Goal: Task Accomplishment & Management: Use online tool/utility

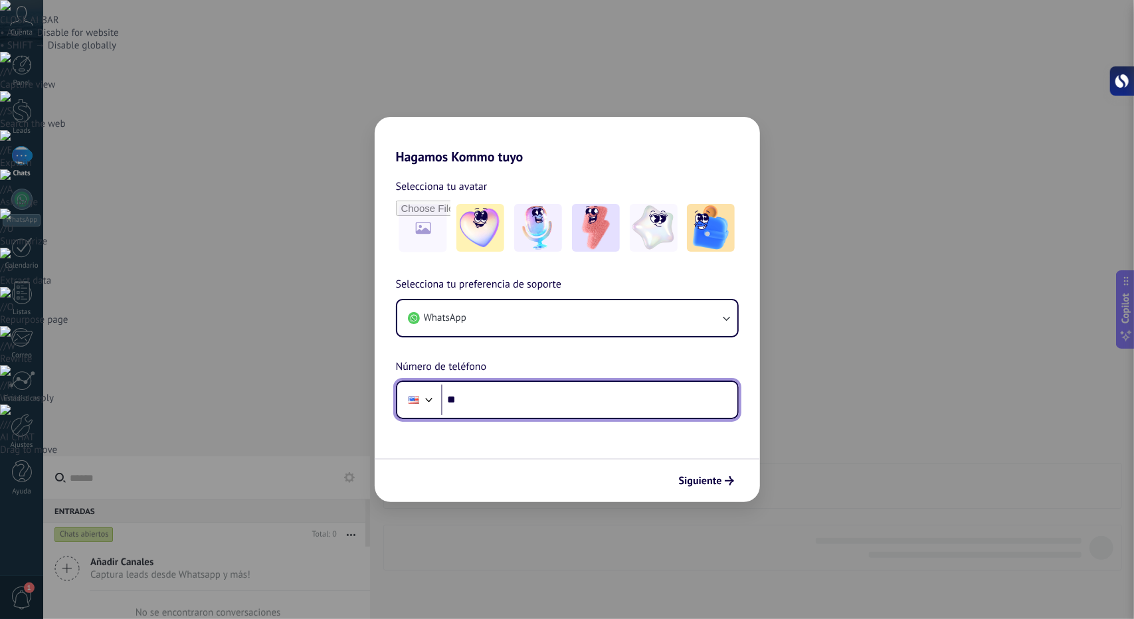
click at [492, 401] on input "**" at bounding box center [589, 400] width 296 height 31
click at [630, 395] on input "**" at bounding box center [589, 400] width 296 height 31
type input "**********"
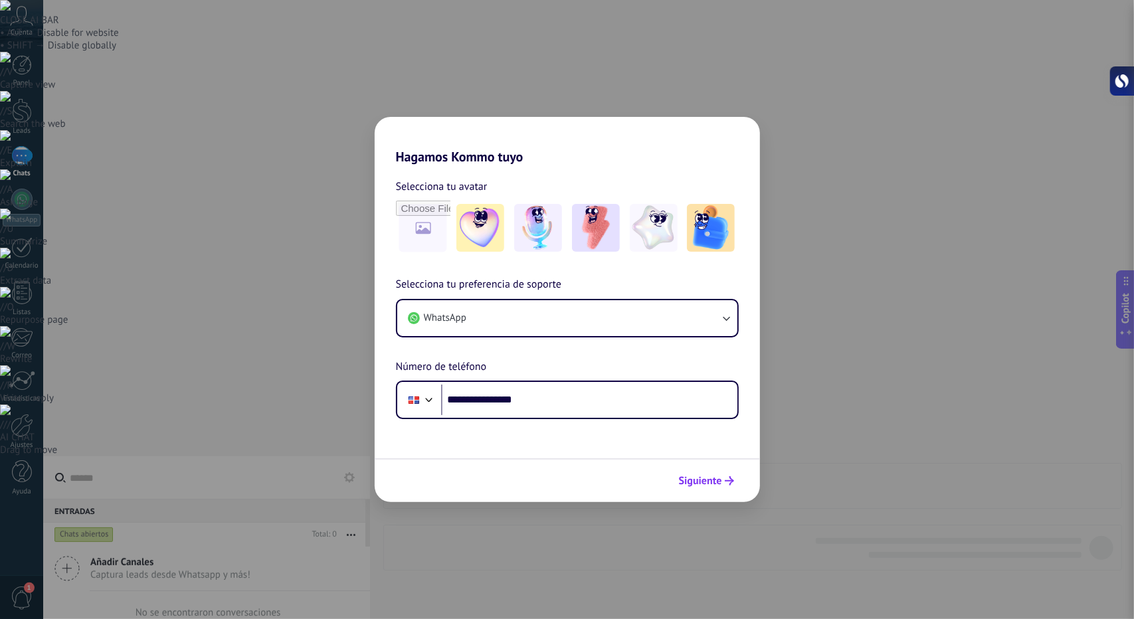
click at [715, 483] on span "Siguiente" at bounding box center [700, 480] width 43 height 9
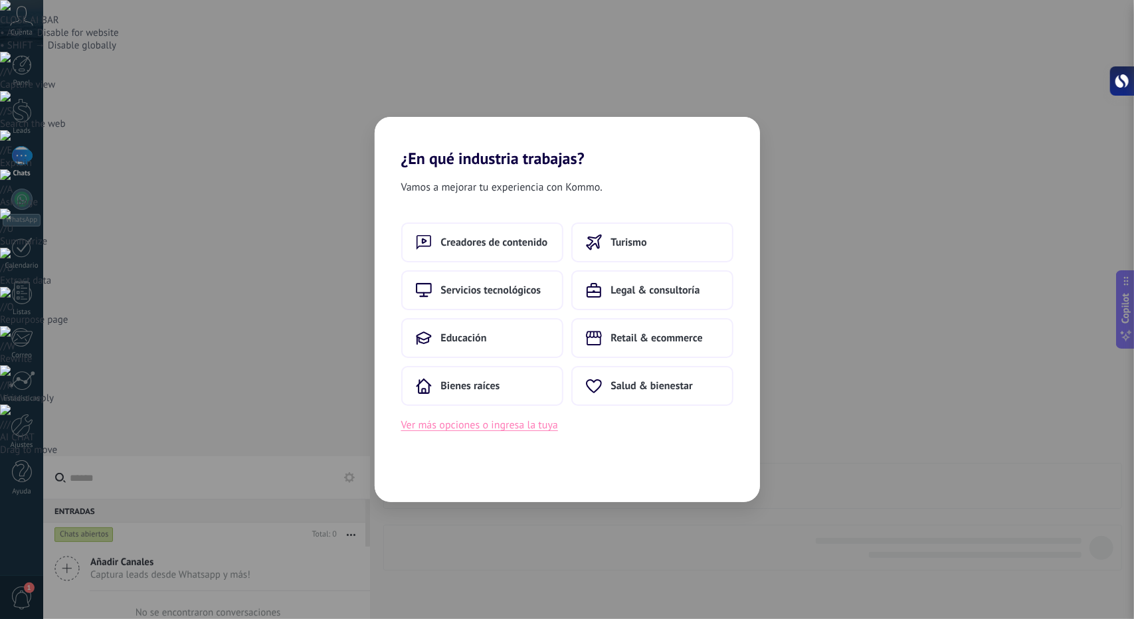
click at [510, 421] on button "Ver más opciones o ingresa la tuya" at bounding box center [479, 425] width 157 height 17
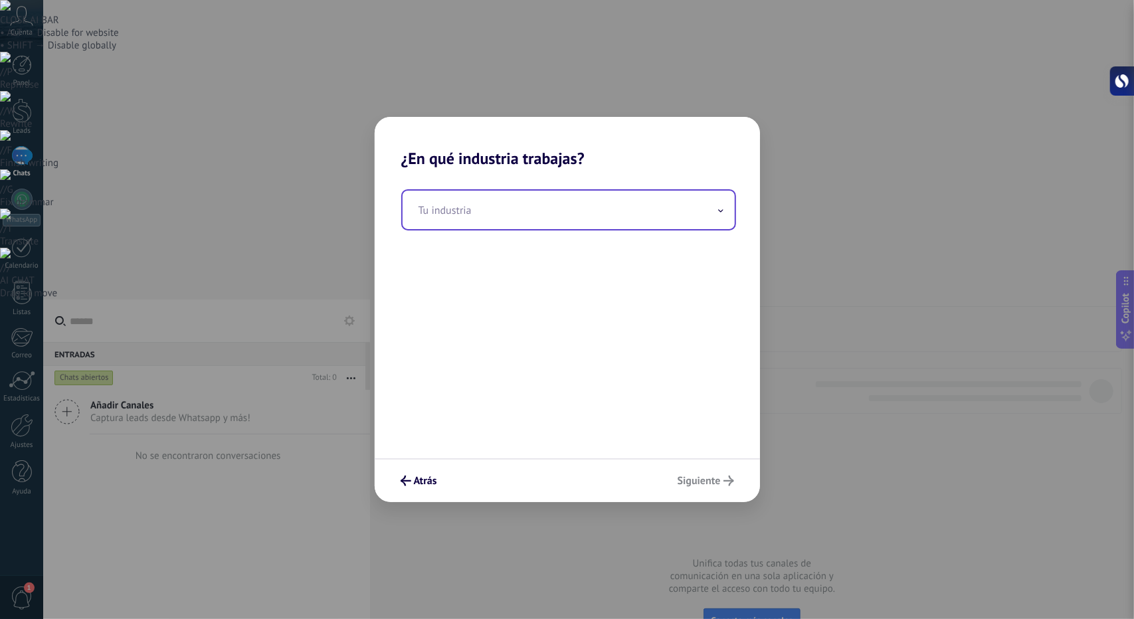
click at [498, 216] on input "text" at bounding box center [569, 210] width 332 height 39
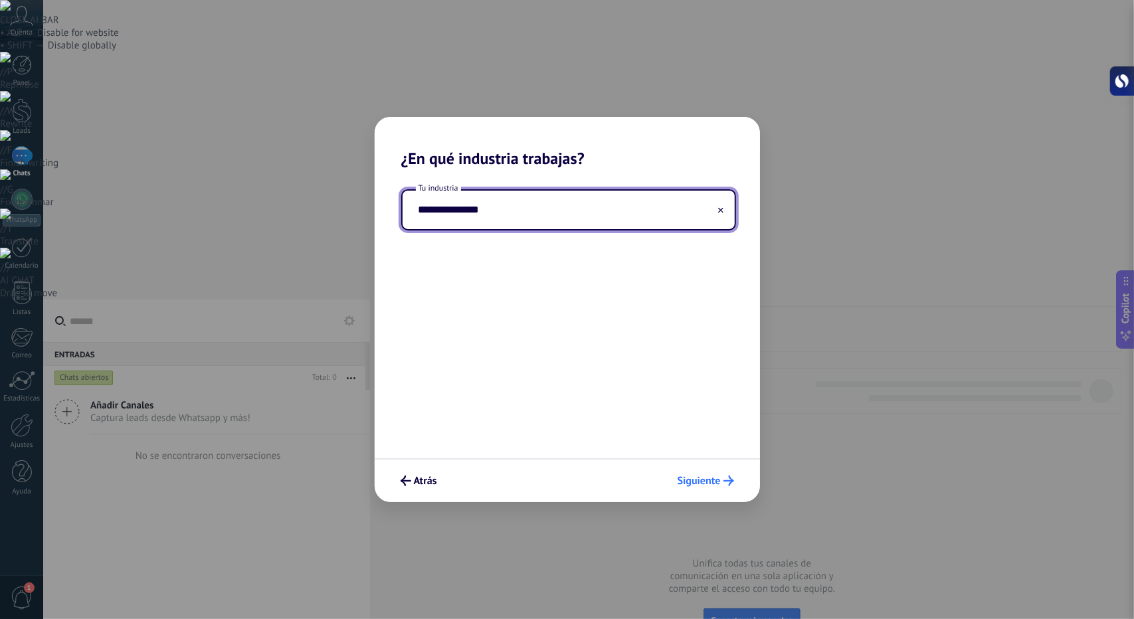
type input "**********"
click at [716, 480] on span "Siguiente" at bounding box center [699, 480] width 43 height 9
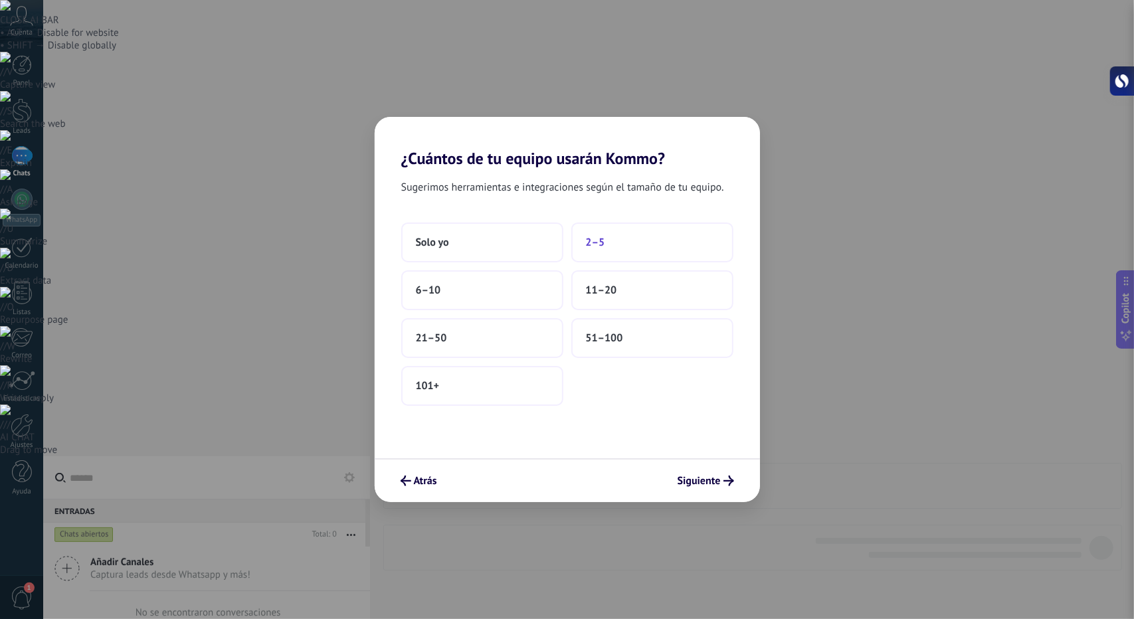
click at [658, 246] on button "2–5" at bounding box center [652, 243] width 162 height 40
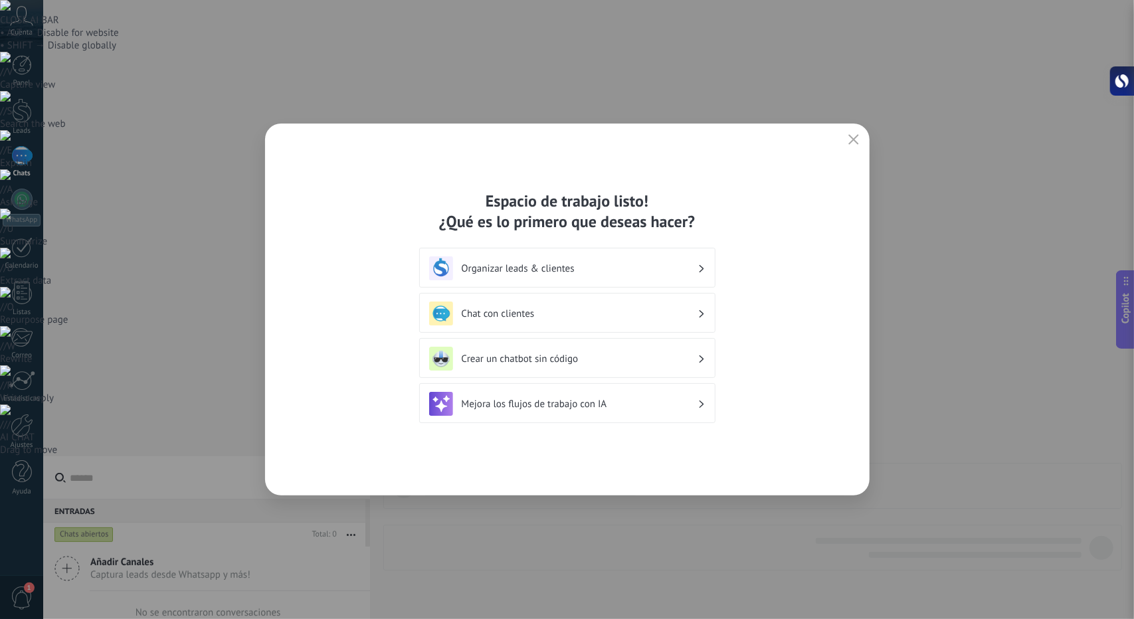
click at [597, 268] on h3 "Organizar leads & clientes" at bounding box center [580, 268] width 236 height 13
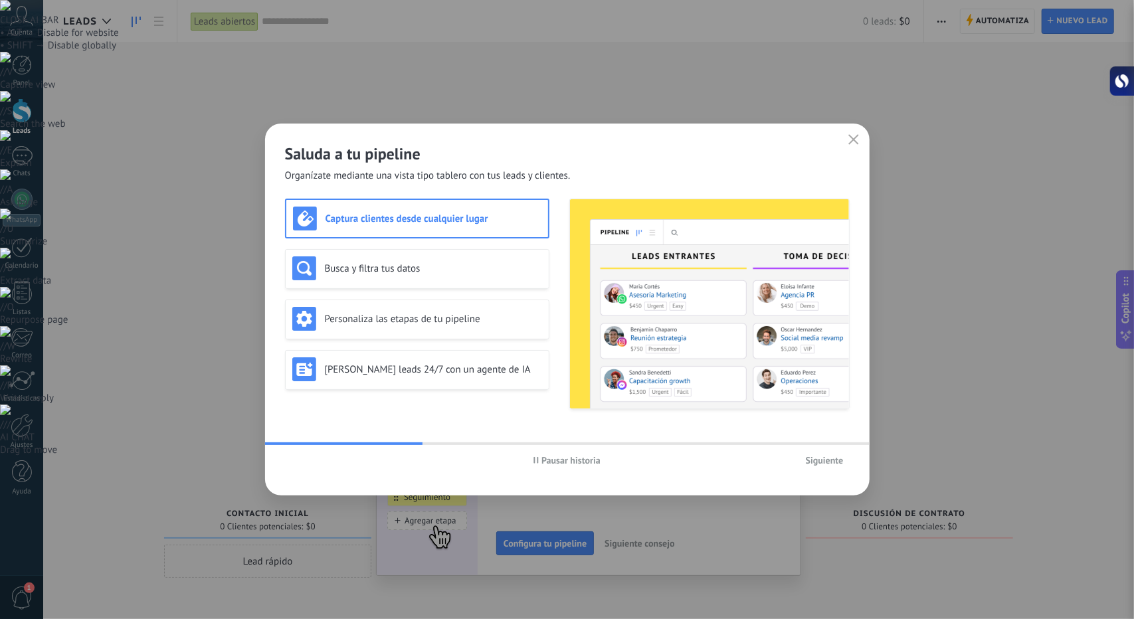
click at [819, 460] on span "Siguiente" at bounding box center [825, 460] width 38 height 9
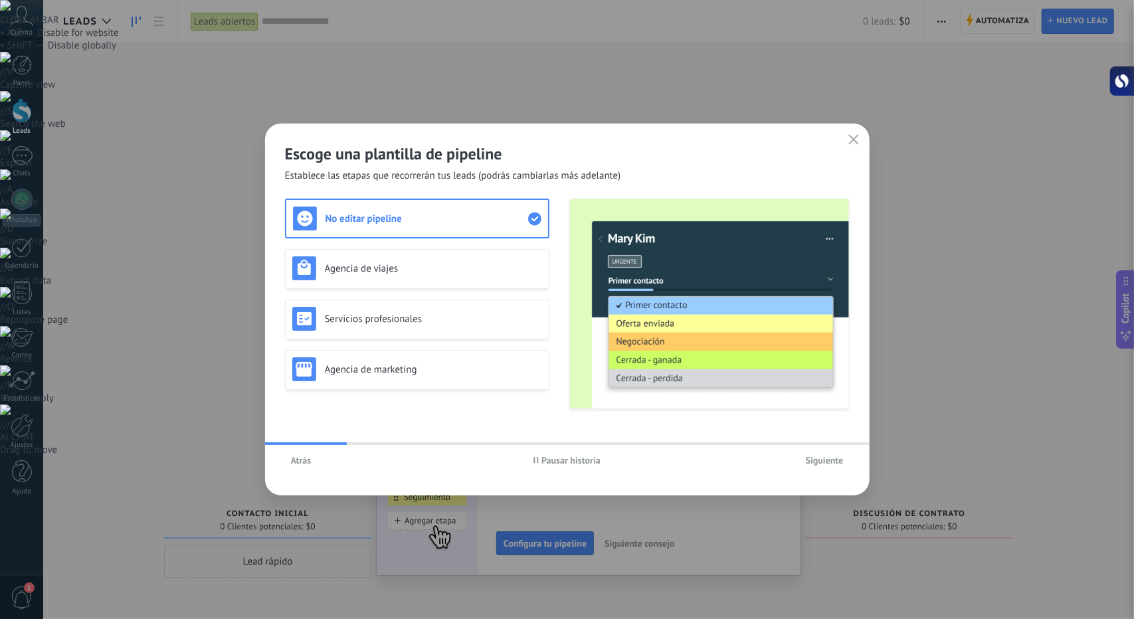
click at [292, 460] on span "Atrás" at bounding box center [301, 460] width 21 height 9
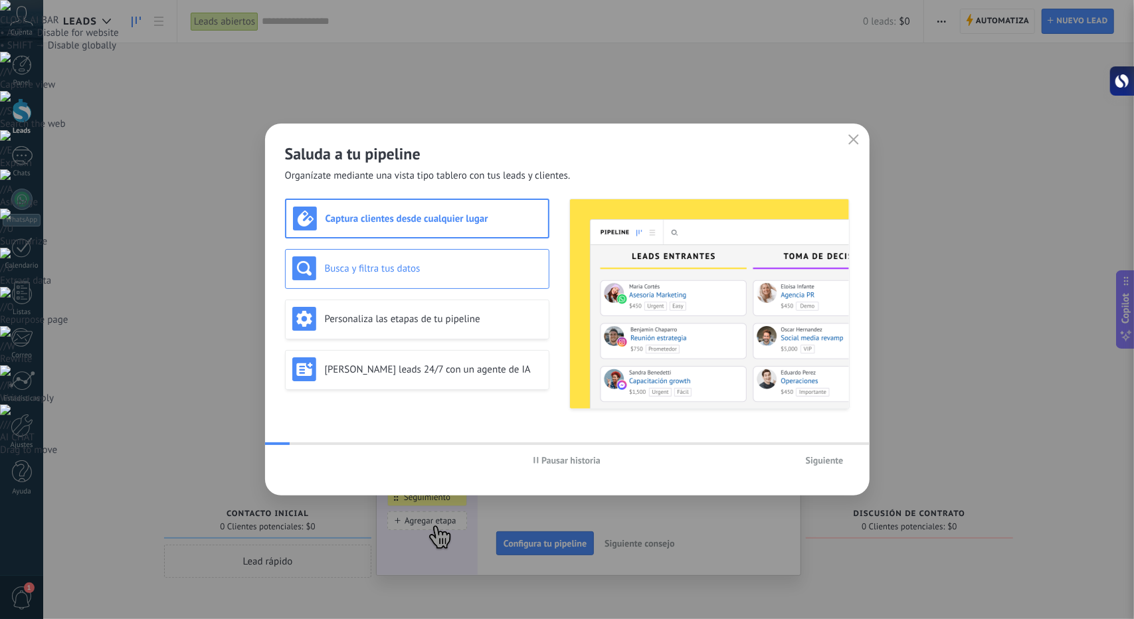
click at [379, 259] on div "Busca y filtra tus datos" at bounding box center [417, 268] width 250 height 24
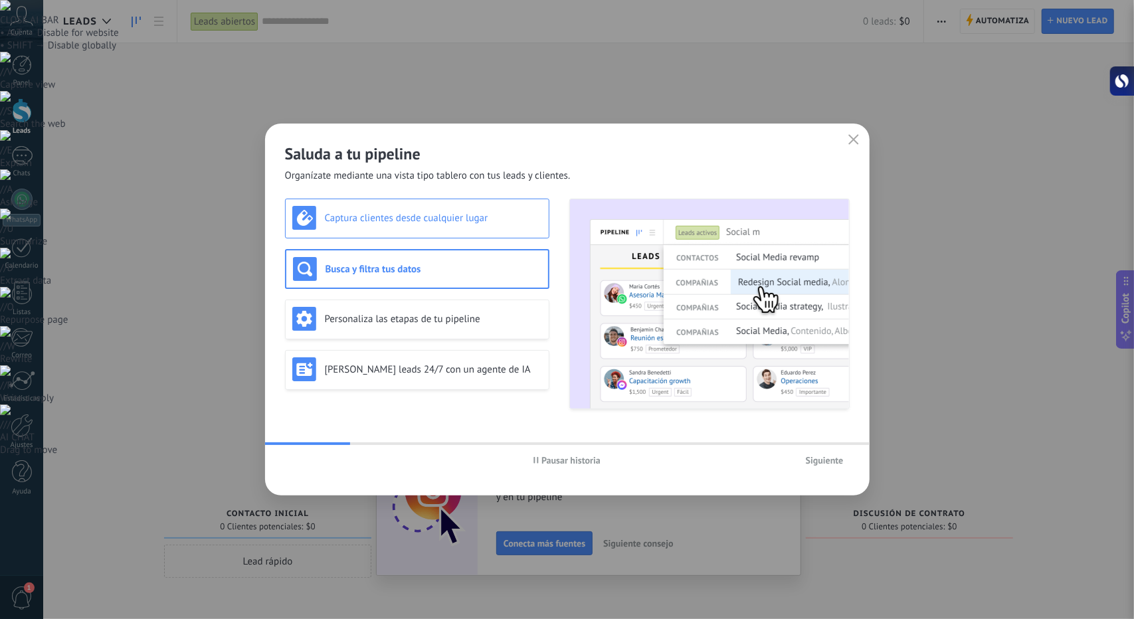
click at [399, 225] on div "Captura clientes desde cualquier lugar" at bounding box center [417, 218] width 250 height 24
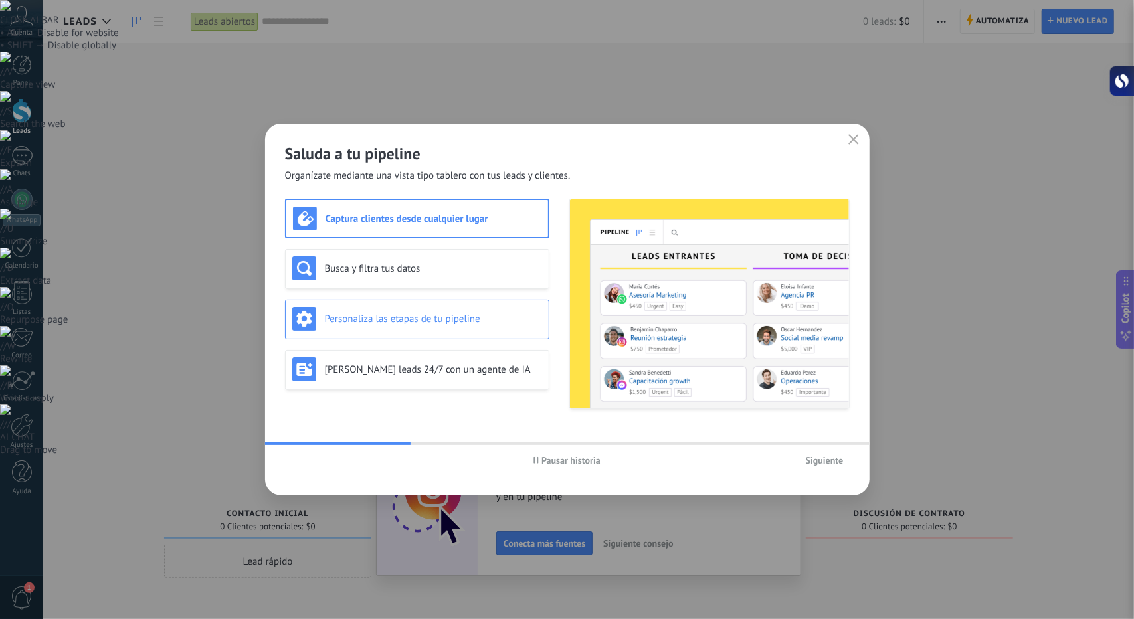
click at [429, 308] on div "Personaliza las etapas de tu pipeline" at bounding box center [417, 319] width 250 height 24
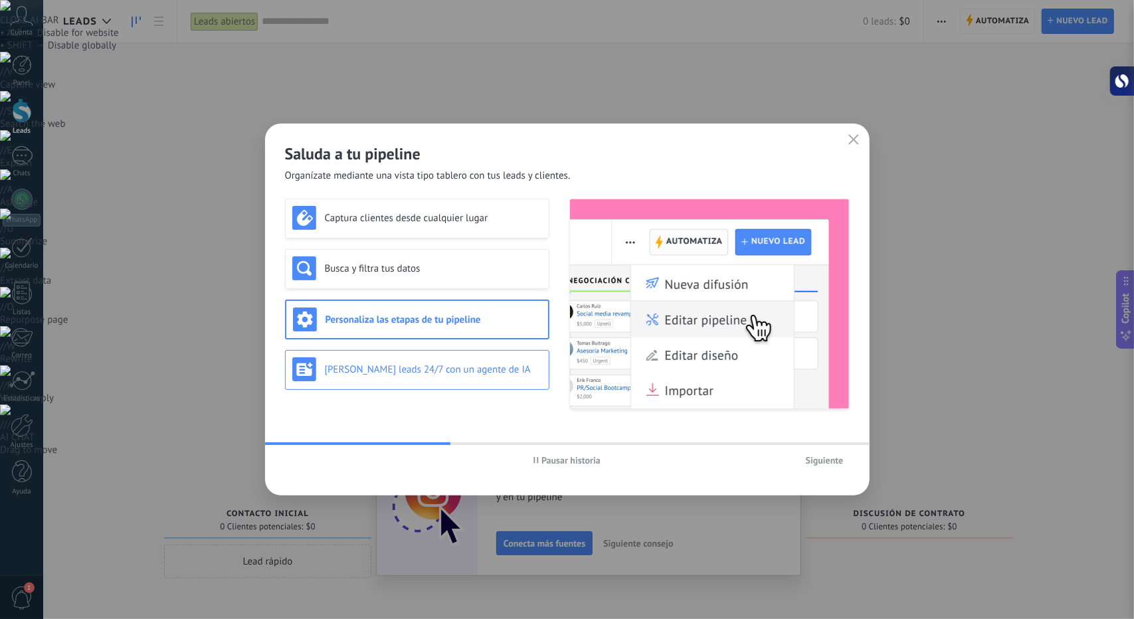
click at [401, 371] on h3 "Genera leads 24/7 con un agente de IA" at bounding box center [433, 369] width 217 height 13
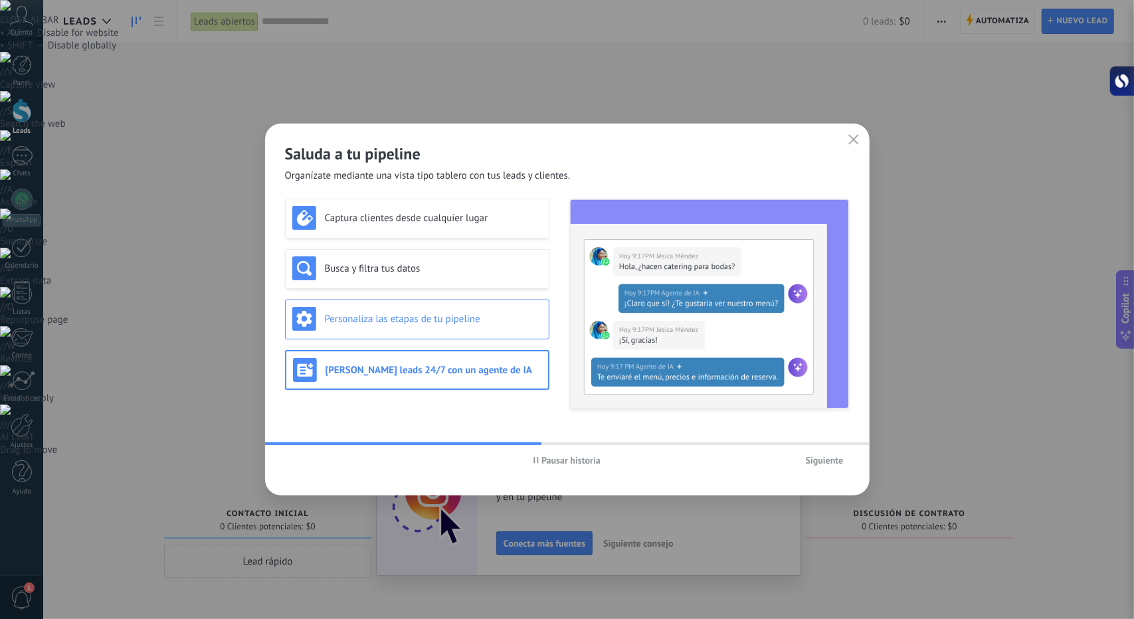
click at [401, 322] on h3 "Personaliza las etapas de tu pipeline" at bounding box center [433, 319] width 217 height 13
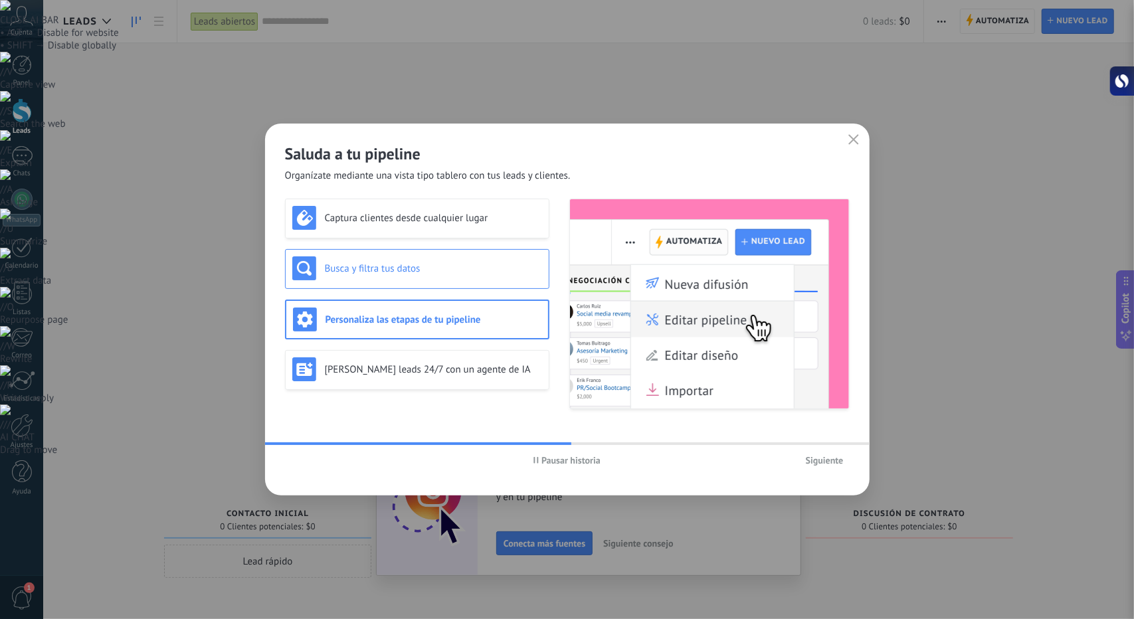
click at [401, 283] on div "Busca y filtra tus datos" at bounding box center [417, 269] width 264 height 40
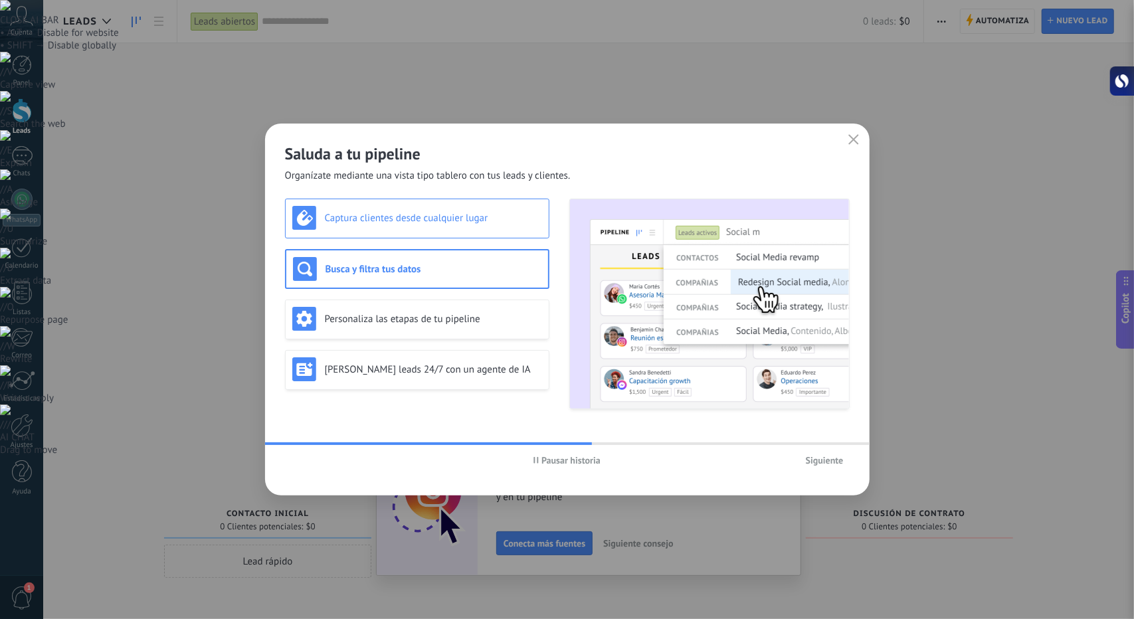
click at [407, 206] on div "Captura clientes desde cualquier lugar" at bounding box center [417, 218] width 250 height 24
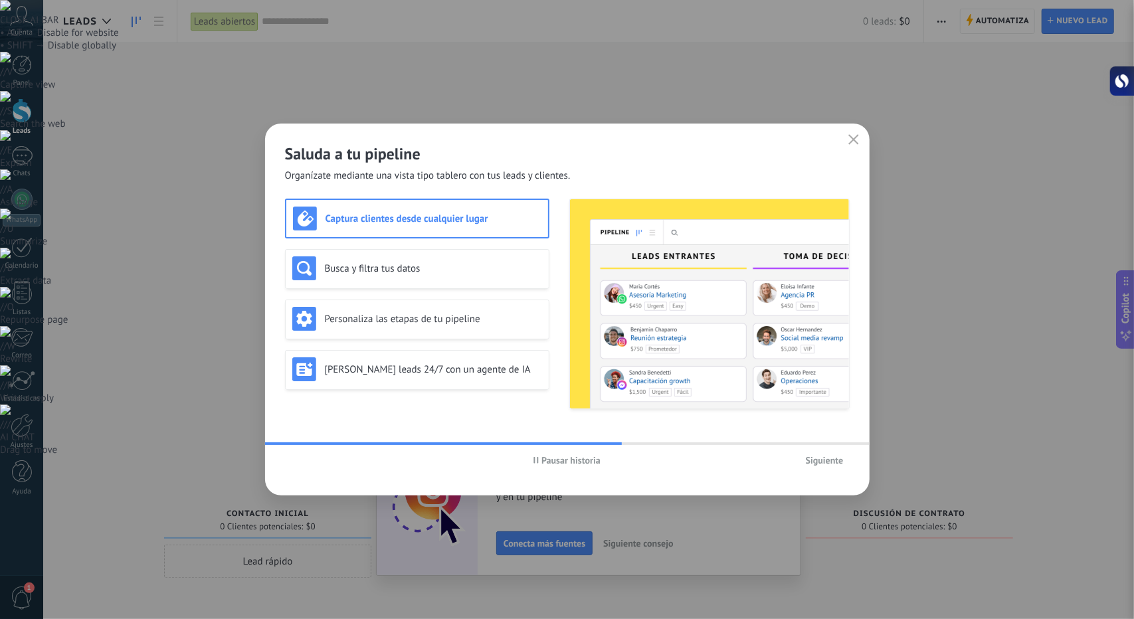
click at [817, 460] on span "Siguiente" at bounding box center [825, 460] width 38 height 9
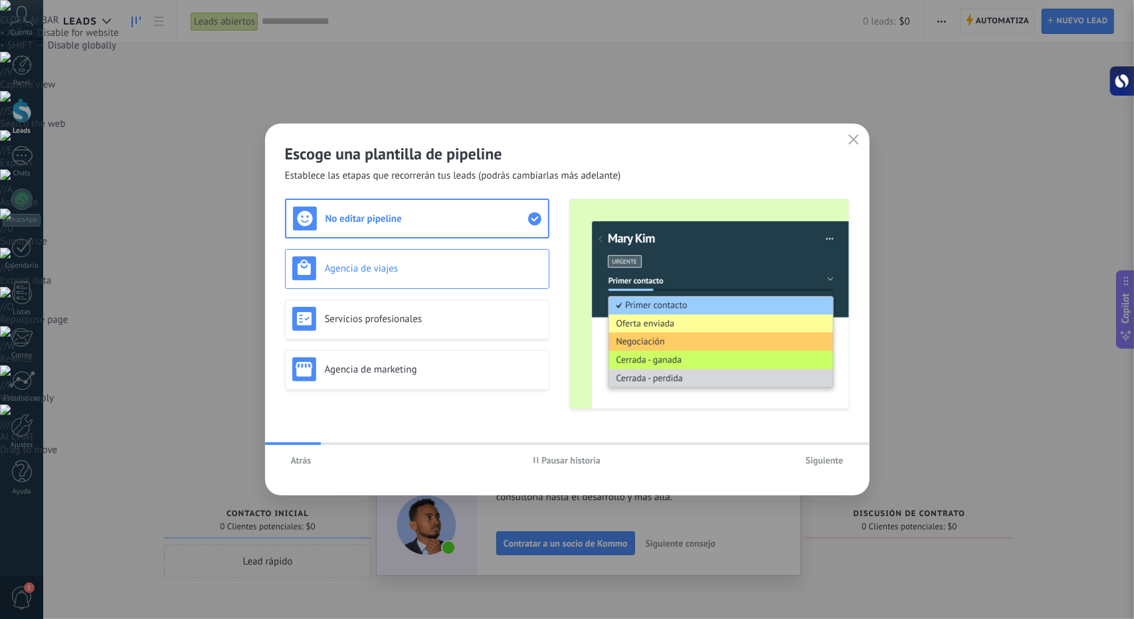
click at [457, 258] on div "Agencia de viajes" at bounding box center [417, 268] width 250 height 24
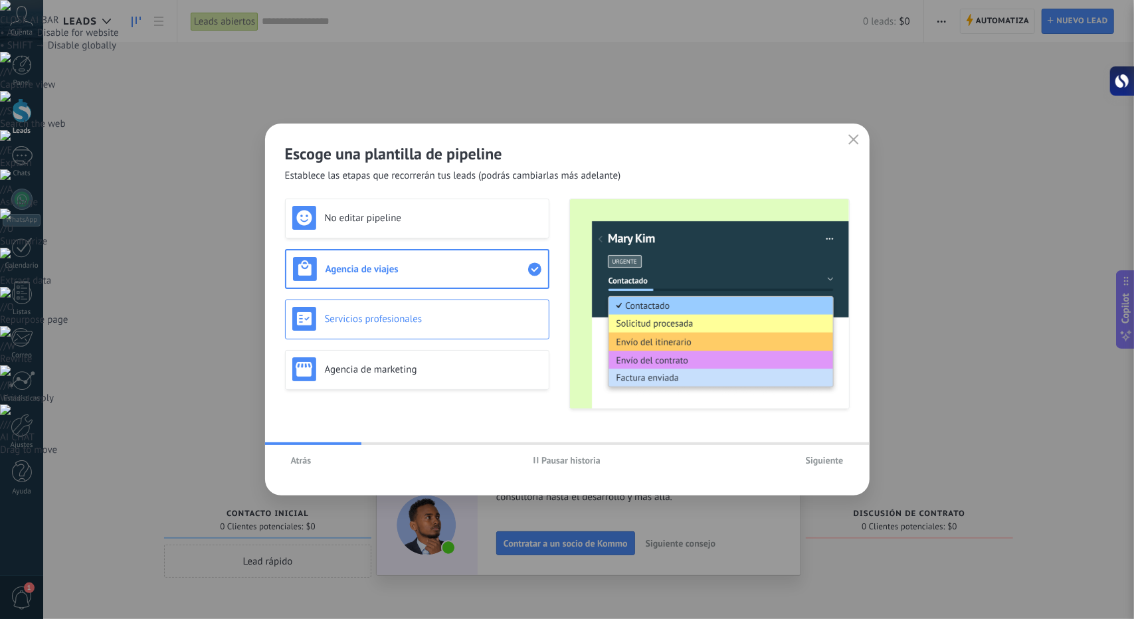
click at [458, 305] on div "Servicios profesionales" at bounding box center [417, 320] width 264 height 40
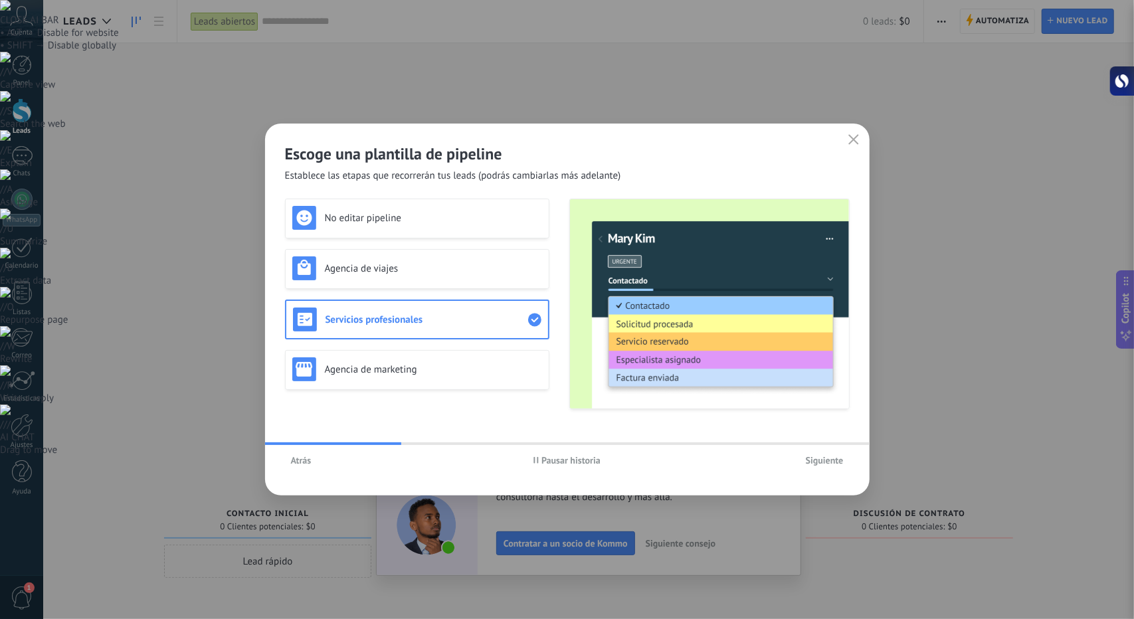
click at [453, 340] on div "No editar pipeline Agencia de viajes Servicios profesionales Agencia de marketi…" at bounding box center [417, 304] width 264 height 211
click at [450, 356] on div "Agencia de marketing" at bounding box center [417, 370] width 264 height 40
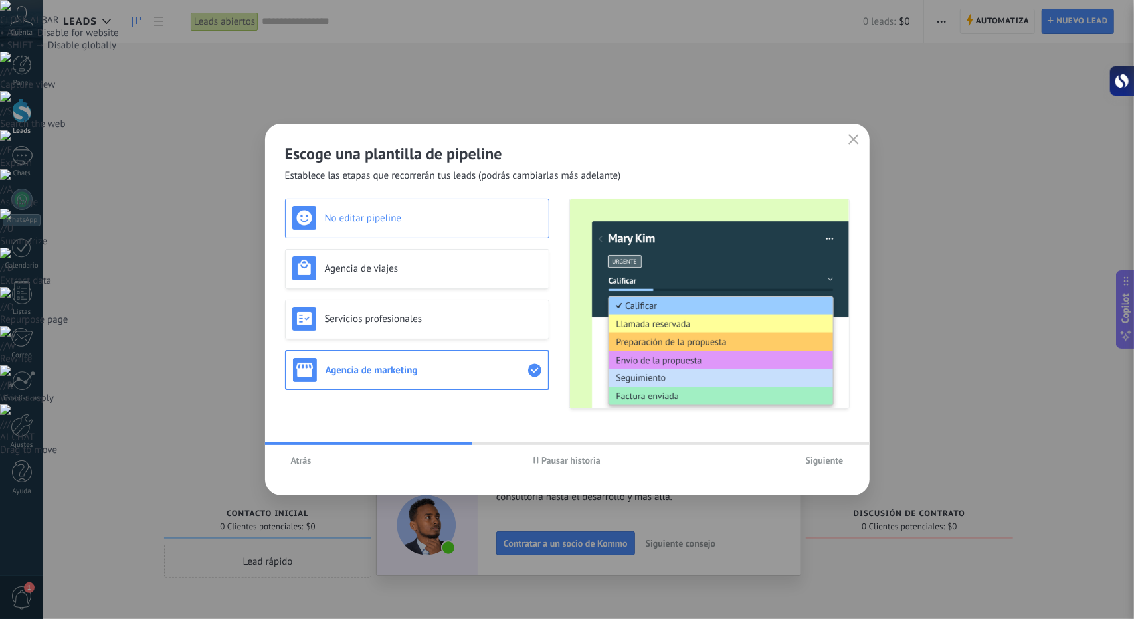
click at [432, 215] on h3 "No editar pipeline" at bounding box center [433, 218] width 217 height 13
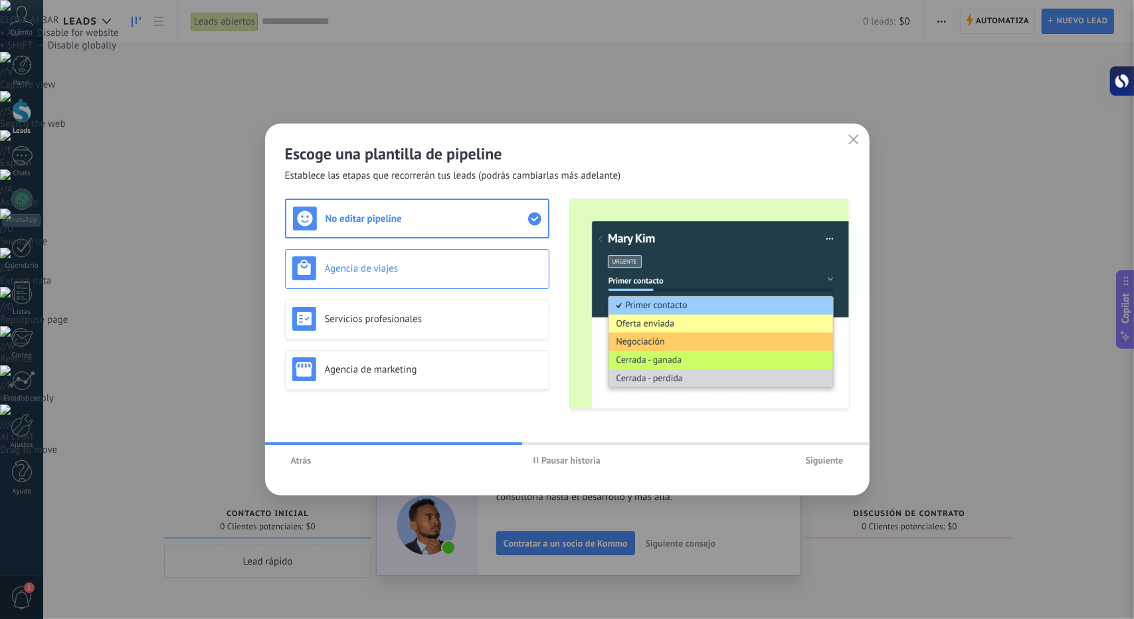
click at [485, 260] on div "Agencia de viajes" at bounding box center [417, 268] width 250 height 24
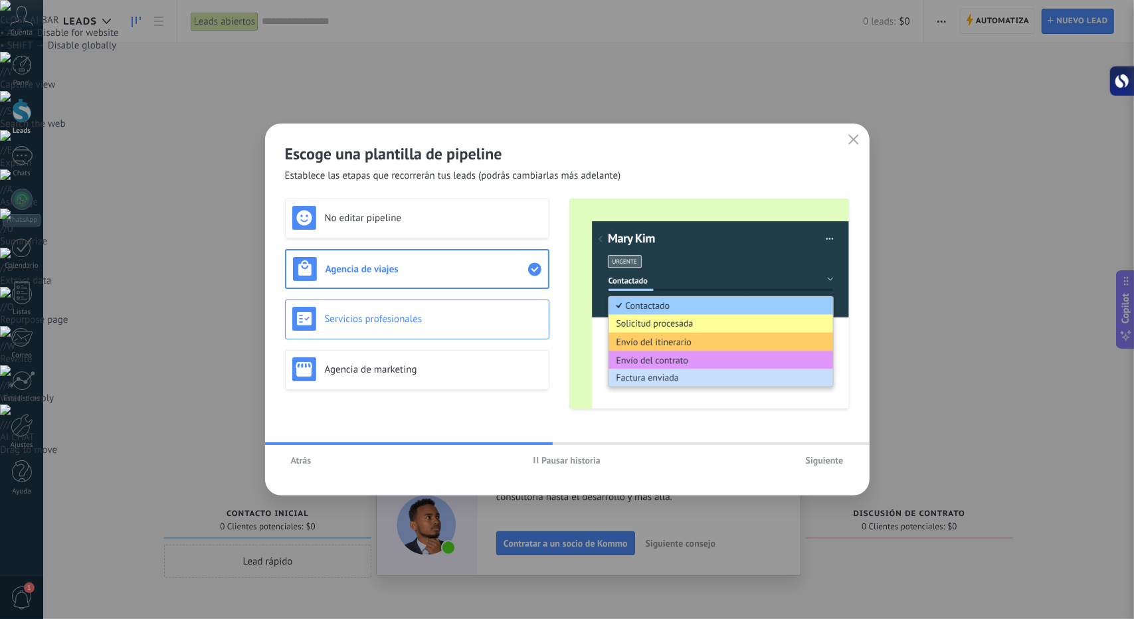
click at [476, 300] on div "Servicios profesionales" at bounding box center [417, 320] width 264 height 40
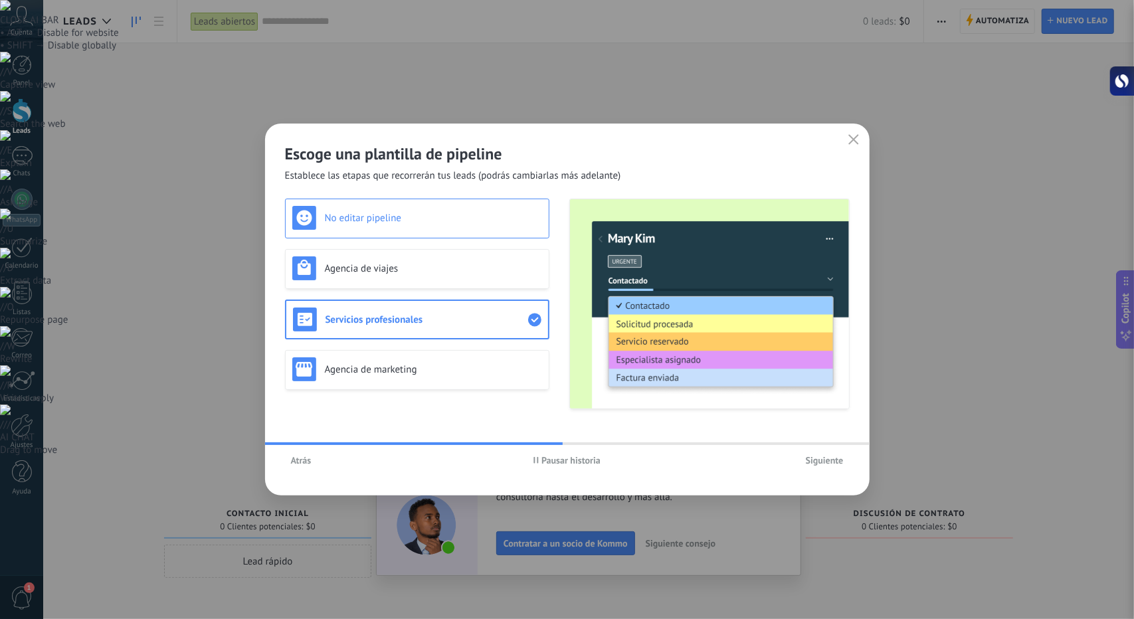
click at [452, 206] on div "No editar pipeline" at bounding box center [417, 218] width 250 height 24
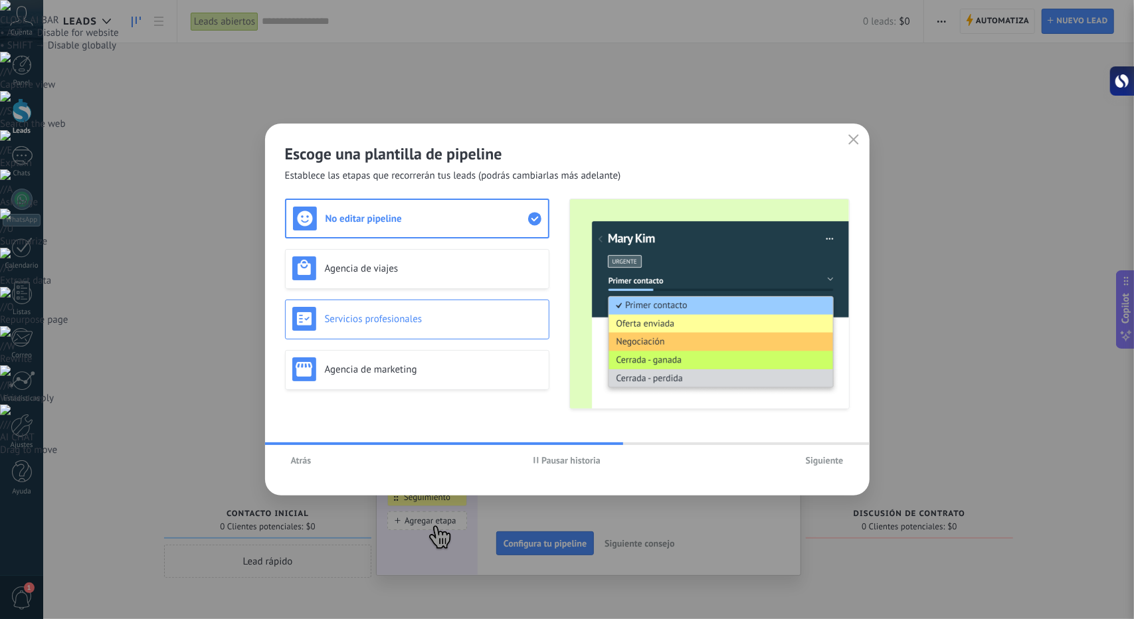
click at [356, 325] on div "Servicios profesionales" at bounding box center [417, 319] width 250 height 24
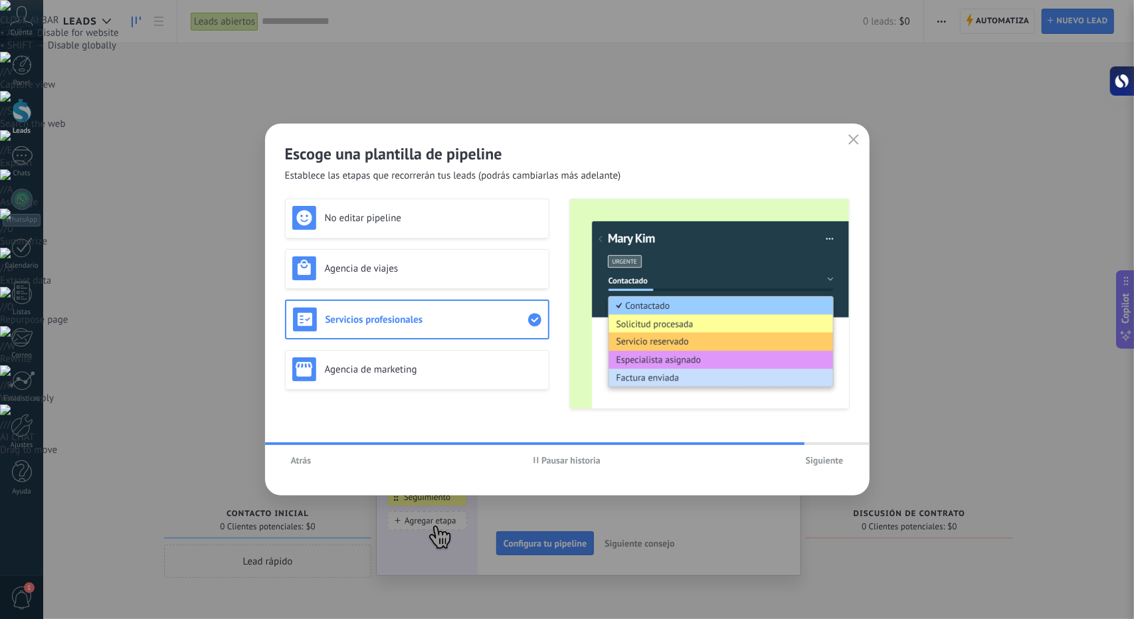
drag, startPoint x: 834, startPoint y: 464, endPoint x: 430, endPoint y: 329, distance: 426.5
click at [430, 314] on div "Escoge una plantilla de pipeline Establece las etapas que recorrerán tus leads …" at bounding box center [567, 310] width 605 height 372
click at [447, 365] on h3 "Agencia de marketing" at bounding box center [433, 369] width 217 height 13
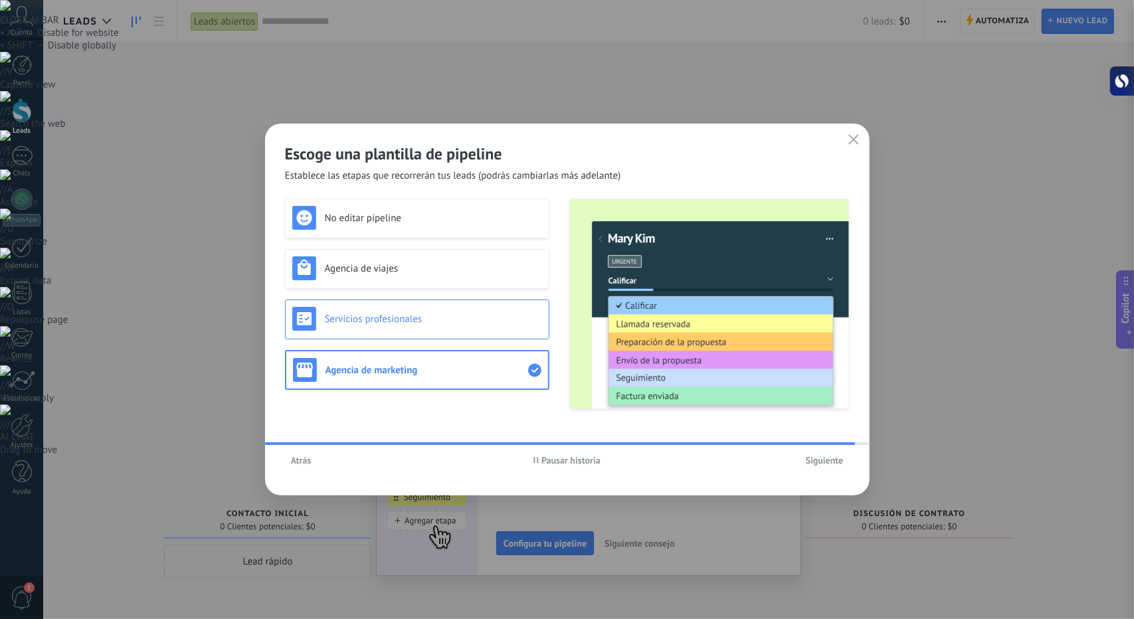
click at [449, 337] on div "Servicios profesionales" at bounding box center [417, 320] width 264 height 40
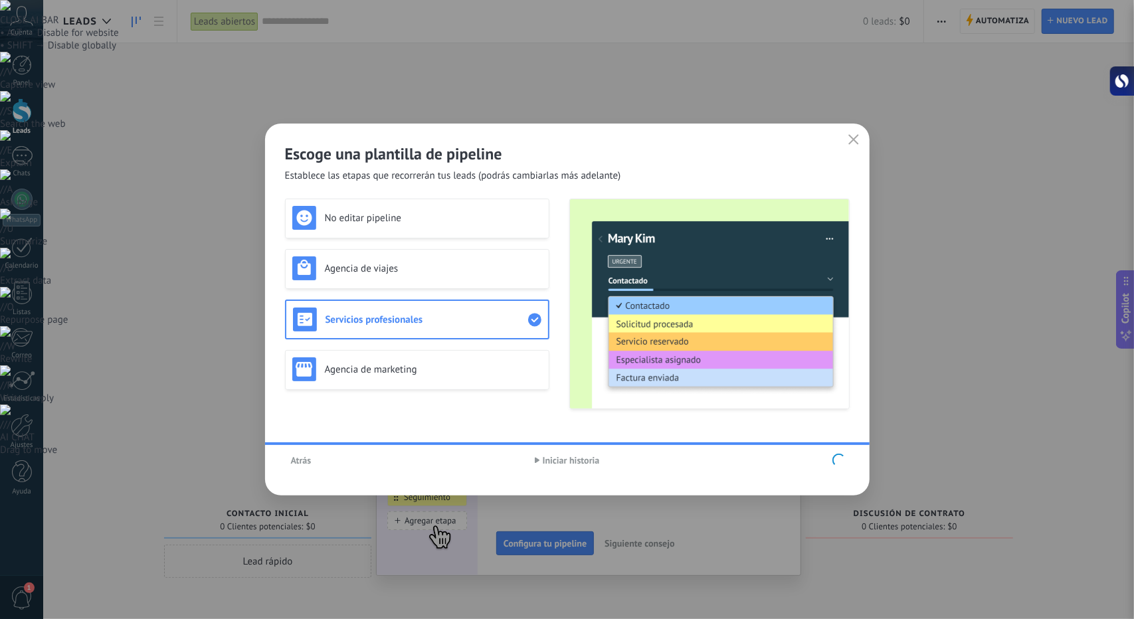
click at [429, 262] on div "No editar pipeline Agencia de viajes Servicios profesionales Agencia de marketi…" at bounding box center [417, 304] width 264 height 211
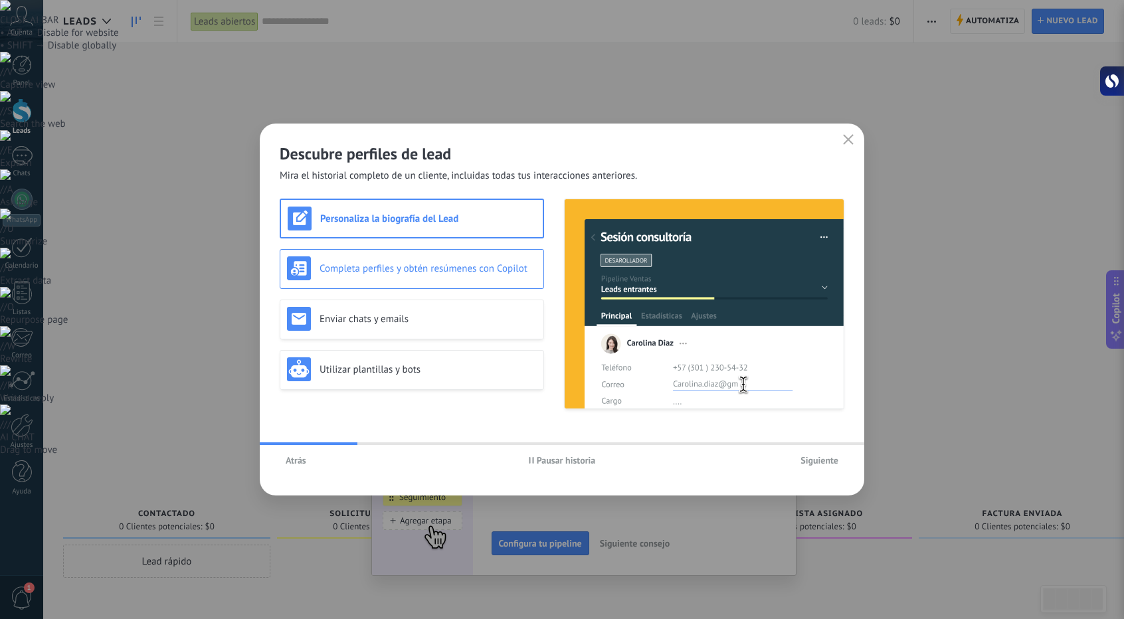
click at [496, 275] on div "Completa perfiles y obtén resúmenes con Copilot" at bounding box center [412, 268] width 250 height 24
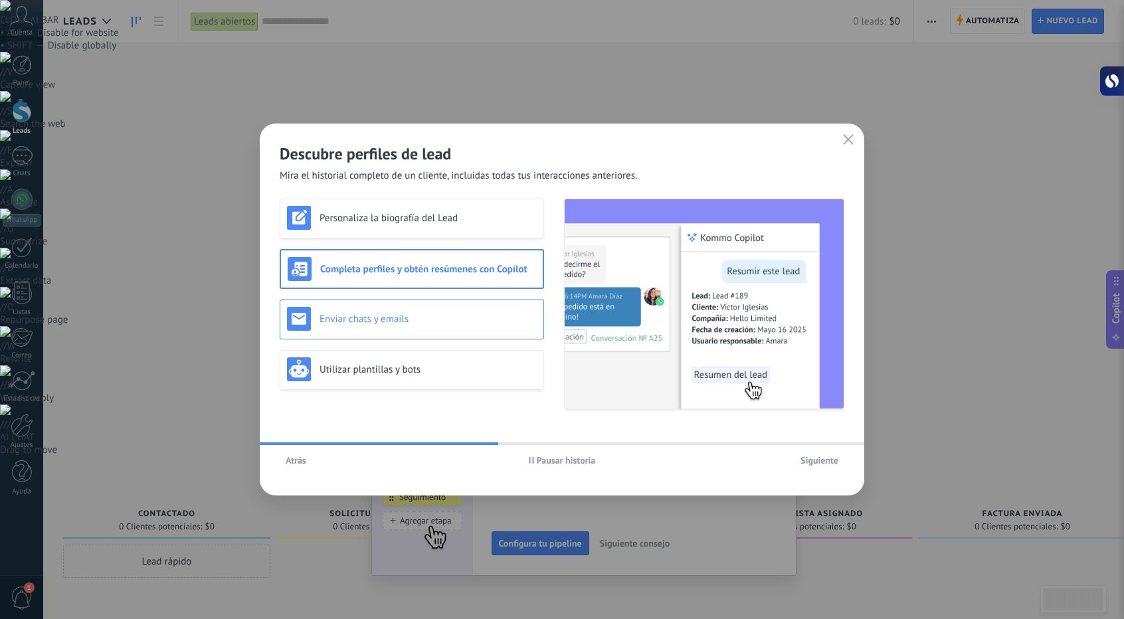
click at [496, 314] on h3 "Enviar chats y emails" at bounding box center [428, 319] width 217 height 13
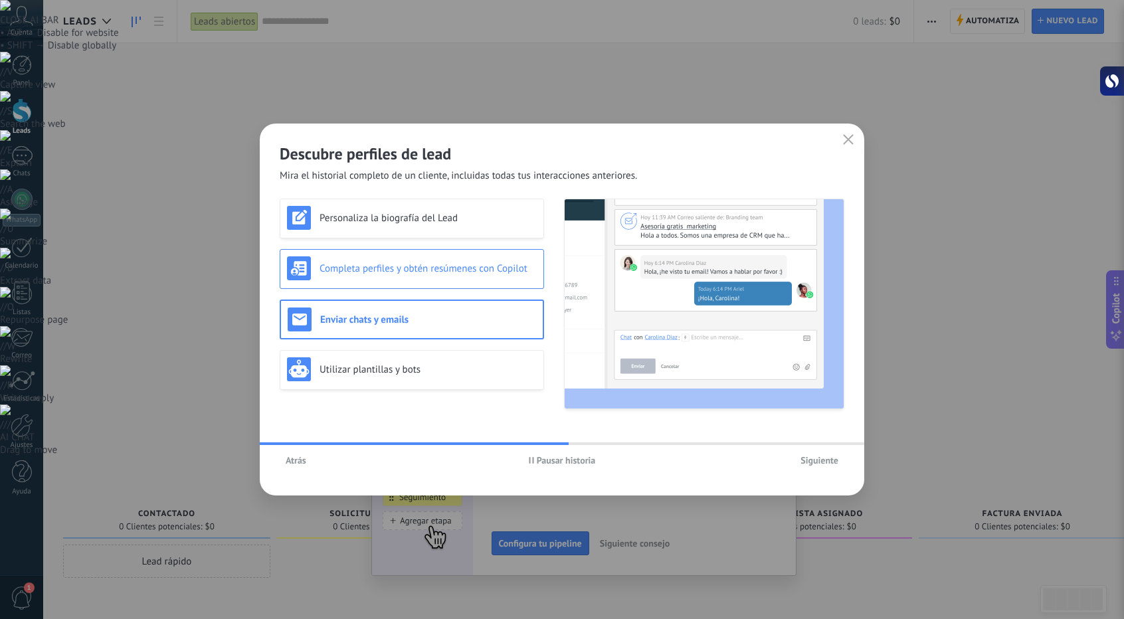
click at [478, 272] on h3 "Completa perfiles y obtén resúmenes con Copilot" at bounding box center [428, 268] width 217 height 13
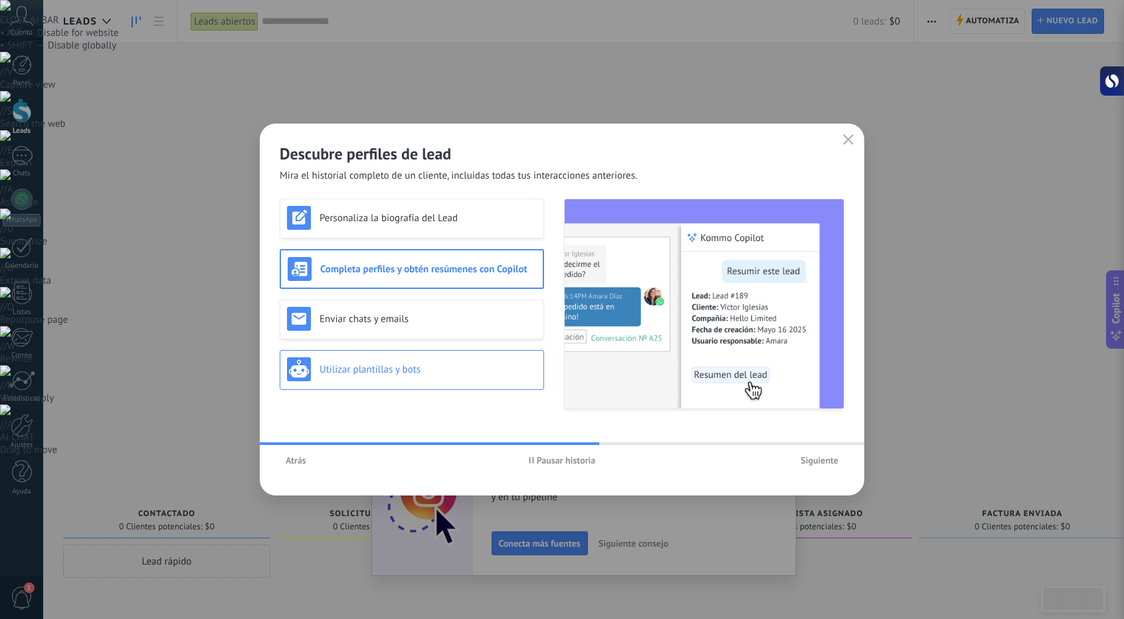
click at [377, 381] on div "Utilizar plantillas y bots" at bounding box center [412, 370] width 264 height 40
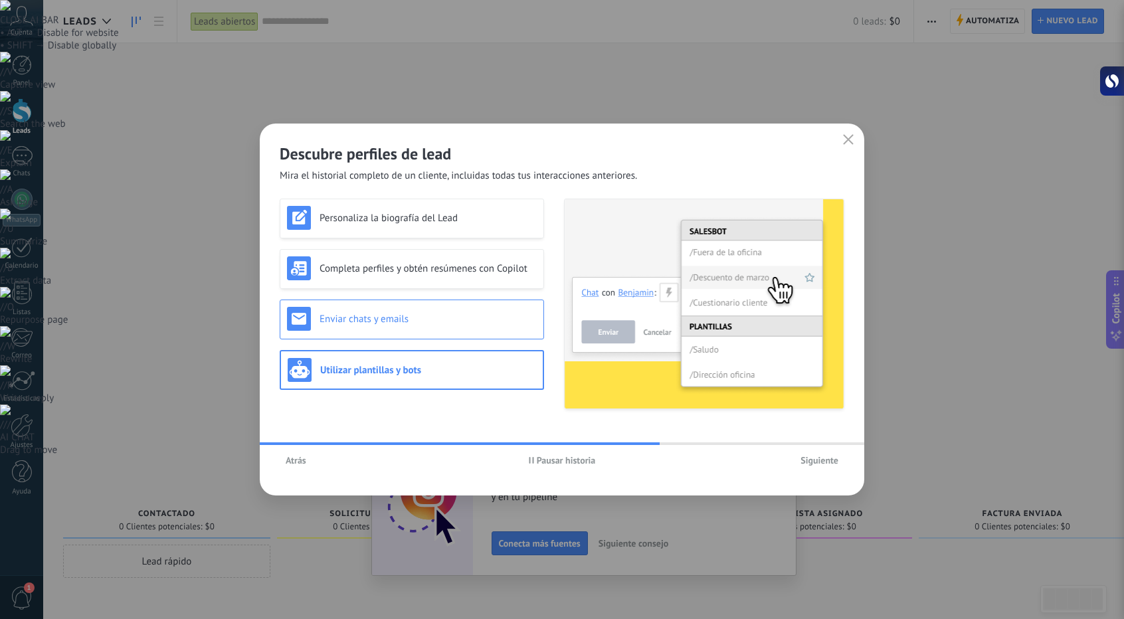
click at [368, 332] on div "Enviar chats y emails" at bounding box center [412, 320] width 264 height 40
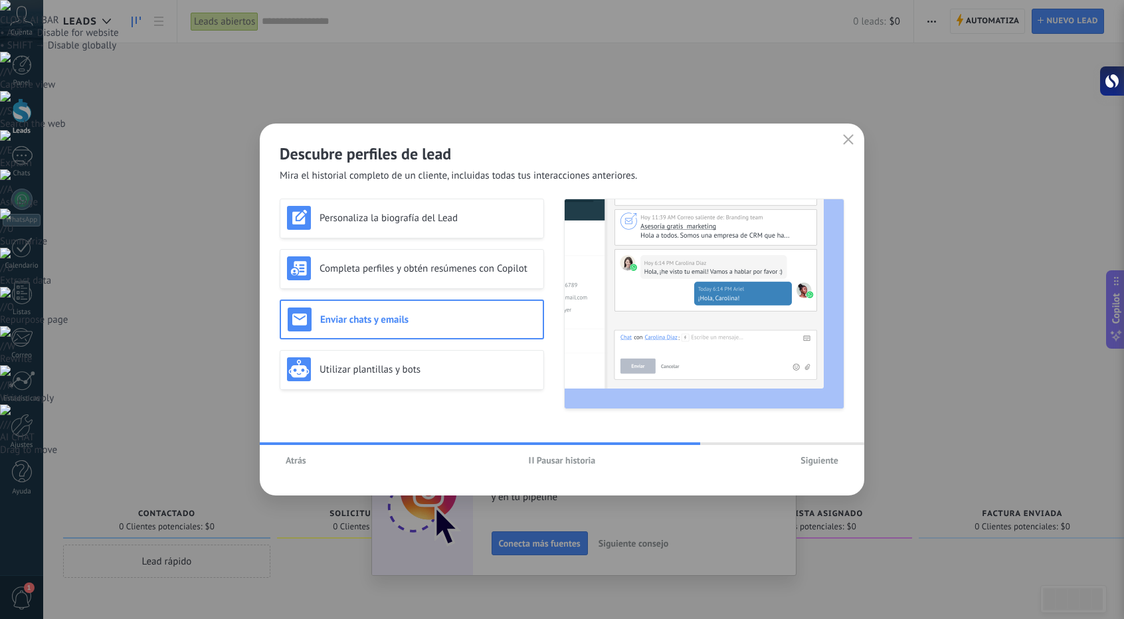
click at [830, 467] on button "Siguiente" at bounding box center [820, 460] width 50 height 20
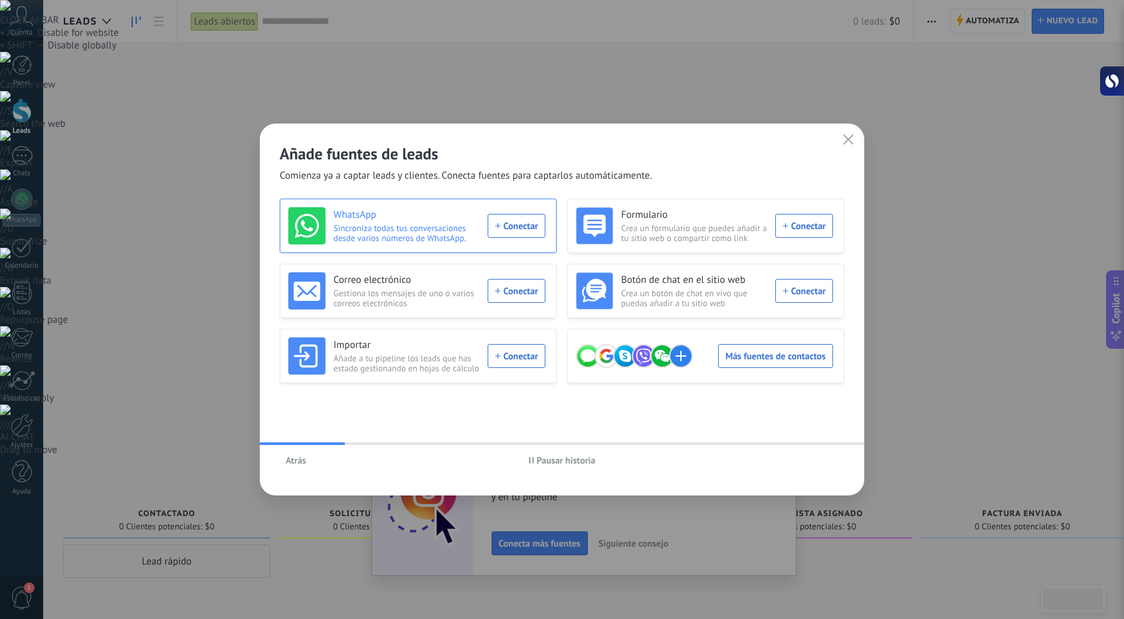
click at [502, 233] on div "WhatsApp Sincroniza todas tus conversaciones desde varios números de WhatsApp. …" at bounding box center [416, 225] width 257 height 37
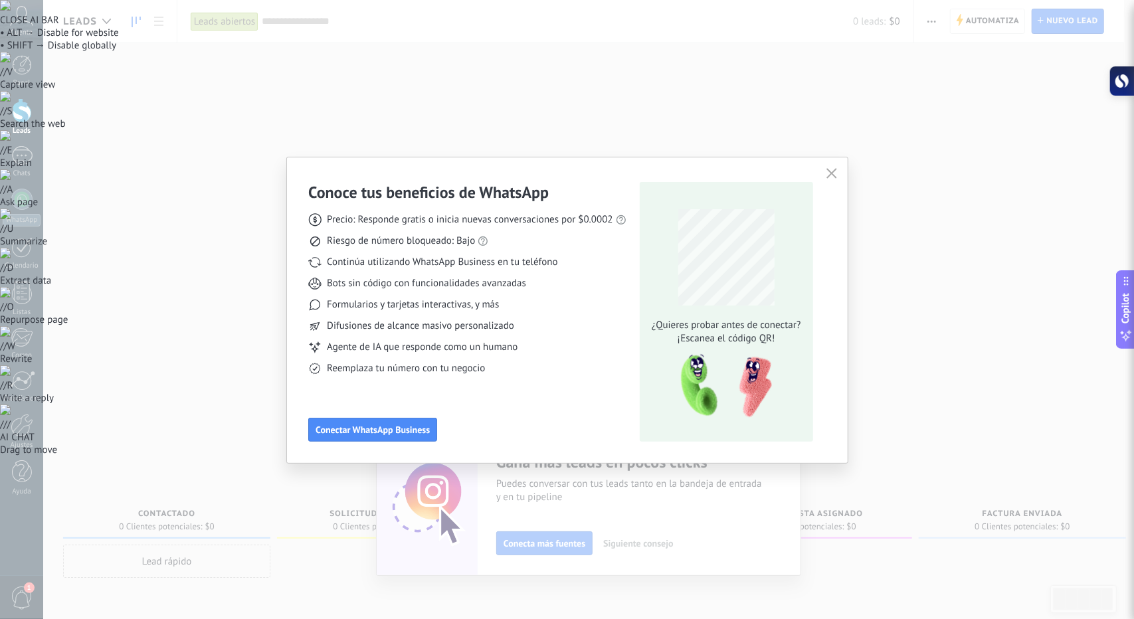
click at [687, 274] on div "Conoce tus beneficios de WhatsApp Precio: Responde gratis o inicia nuevas conve…" at bounding box center [567, 312] width 518 height 260
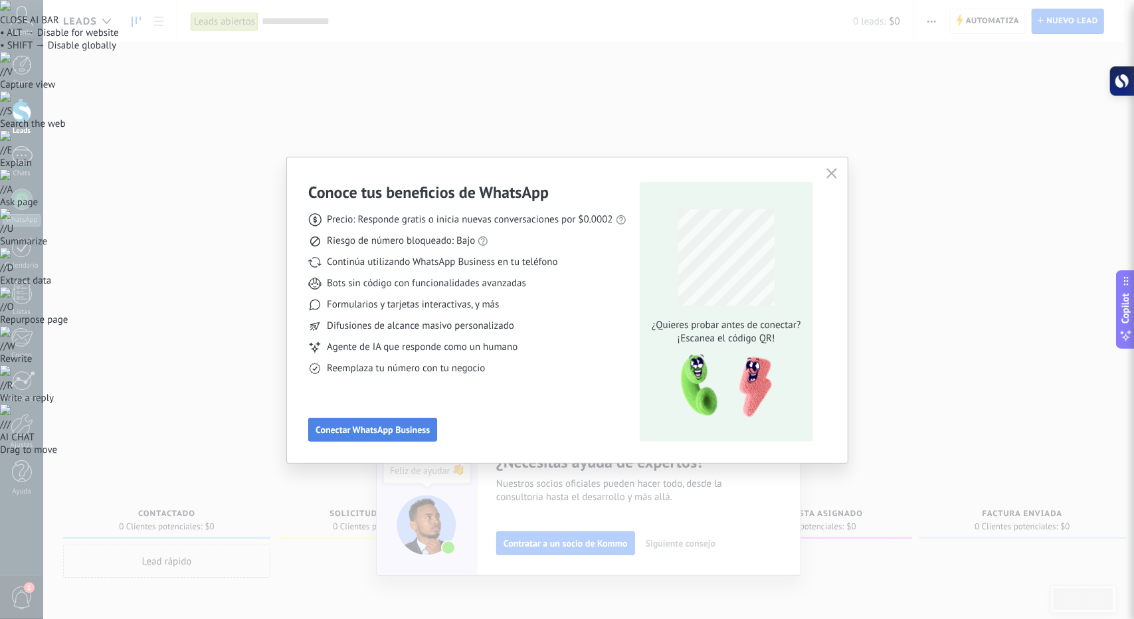
click at [378, 425] on span "Conectar WhatsApp Business" at bounding box center [373, 429] width 114 height 9
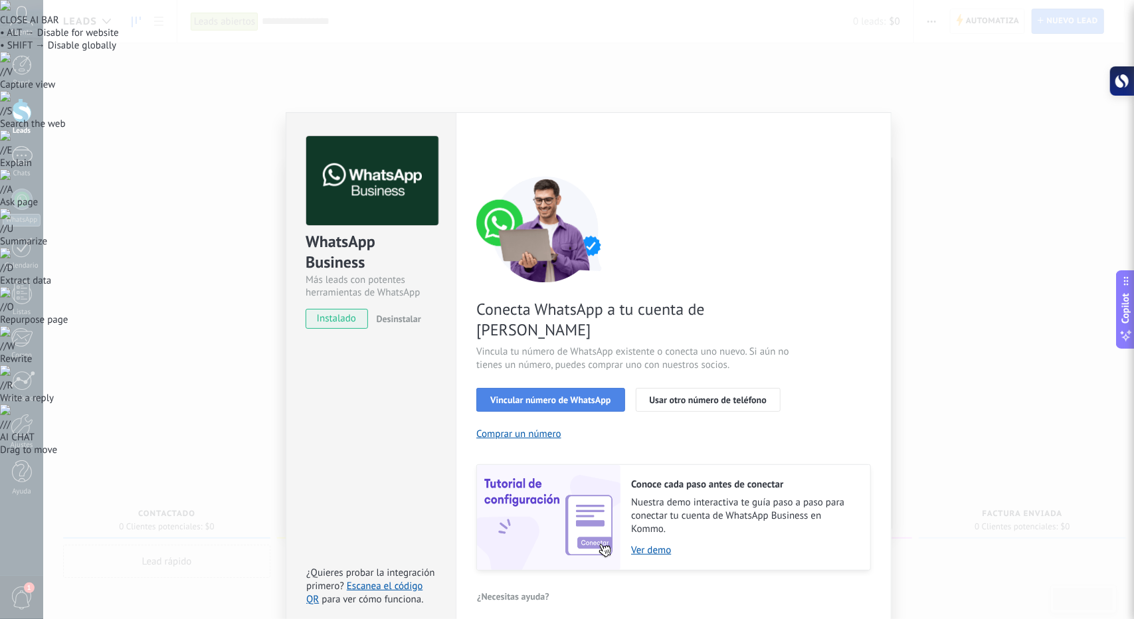
click at [589, 388] on button "Vincular número de WhatsApp" at bounding box center [550, 400] width 148 height 24
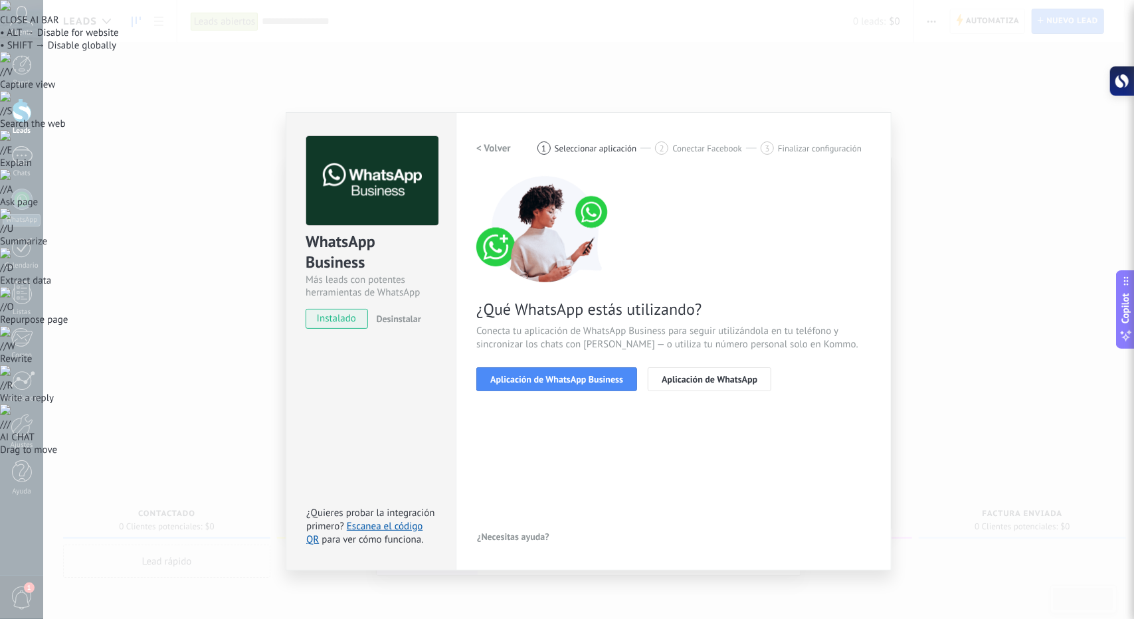
click at [589, 387] on button "Aplicación de WhatsApp Business" at bounding box center [556, 379] width 161 height 24
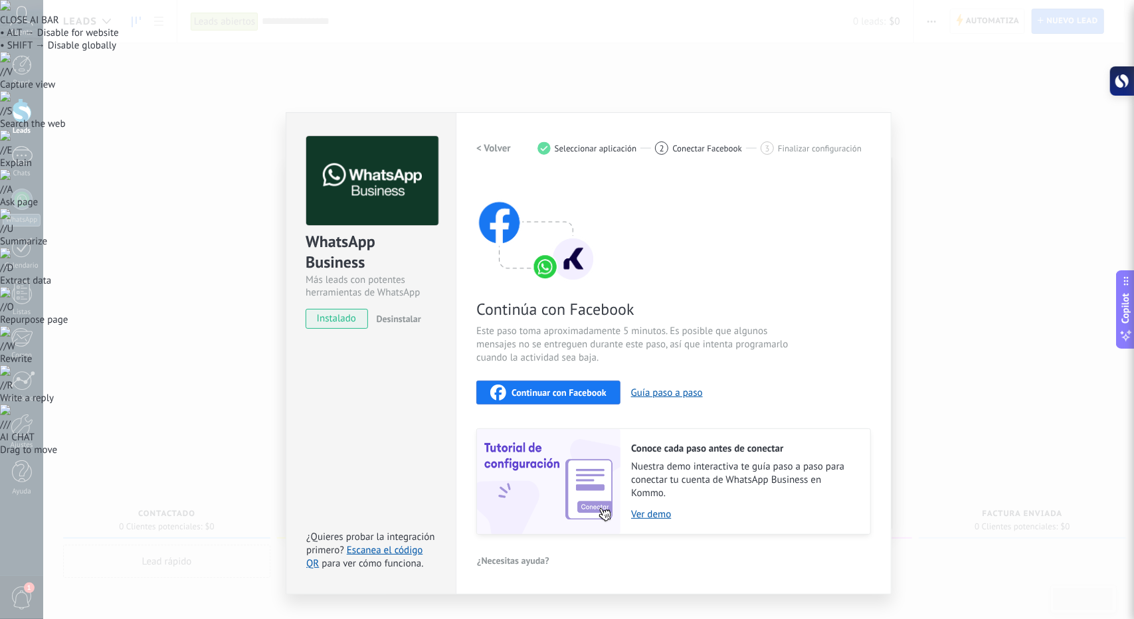
click at [567, 393] on span "Continuar con Facebook" at bounding box center [559, 392] width 95 height 9
click at [318, 322] on span "instalado" at bounding box center [336, 319] width 60 height 20
click at [244, 322] on div "WhatsApp Business Más leads con potentes herramientas de WhatsApp instalado Des…" at bounding box center [588, 309] width 1091 height 619
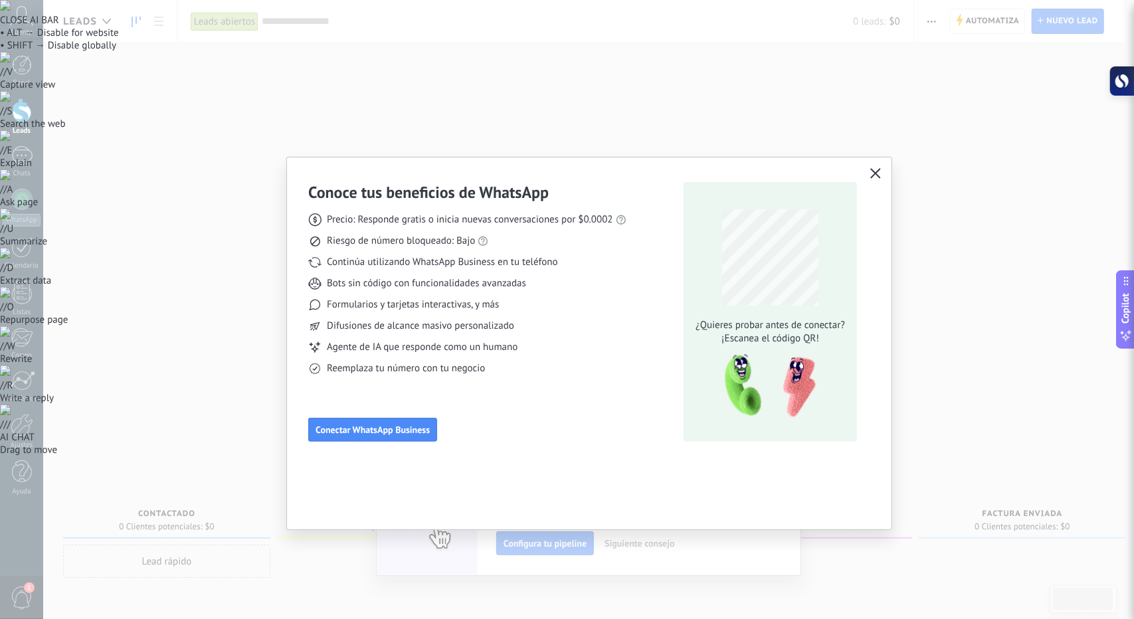
click at [246, 355] on div "Conoce tus beneficios de WhatsApp Precio: Responde gratis o inicia nuevas conve…" at bounding box center [567, 309] width 1134 height 619
click at [870, 175] on button "button" at bounding box center [875, 174] width 17 height 19
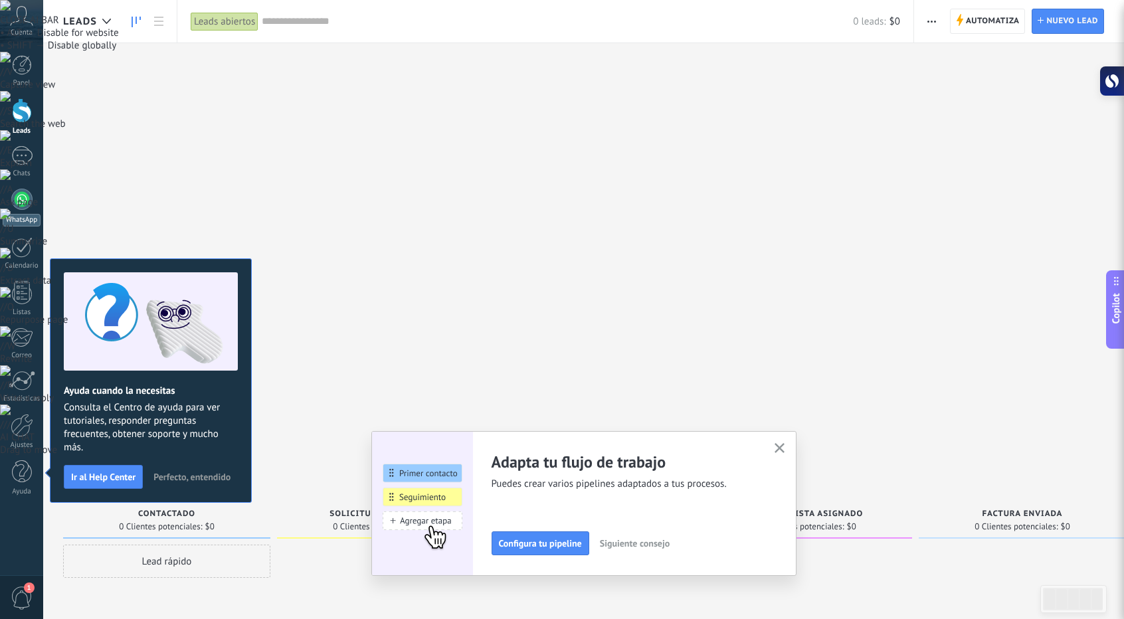
click at [23, 207] on div at bounding box center [21, 199] width 21 height 21
